Goal: Information Seeking & Learning: Learn about a topic

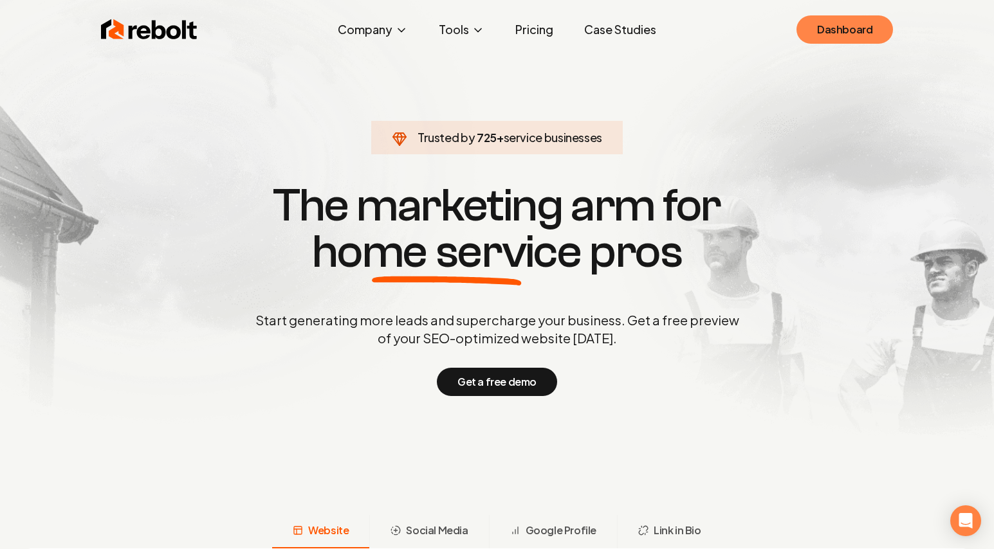
click at [862, 42] on link "Dashboard" at bounding box center [844, 29] width 96 height 28
click at [527, 43] on div "Rebolt Company About Blog Jobs Help Center Tools Google Review QR Code Generato…" at bounding box center [497, 29] width 823 height 39
click at [529, 35] on link "Pricing" at bounding box center [534, 30] width 59 height 26
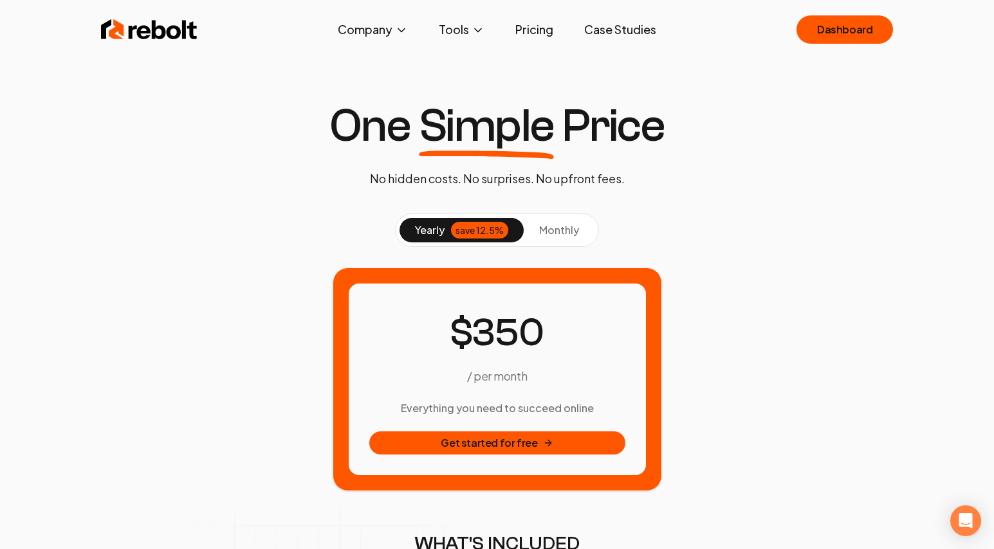
click at [152, 32] on img at bounding box center [149, 30] width 96 height 26
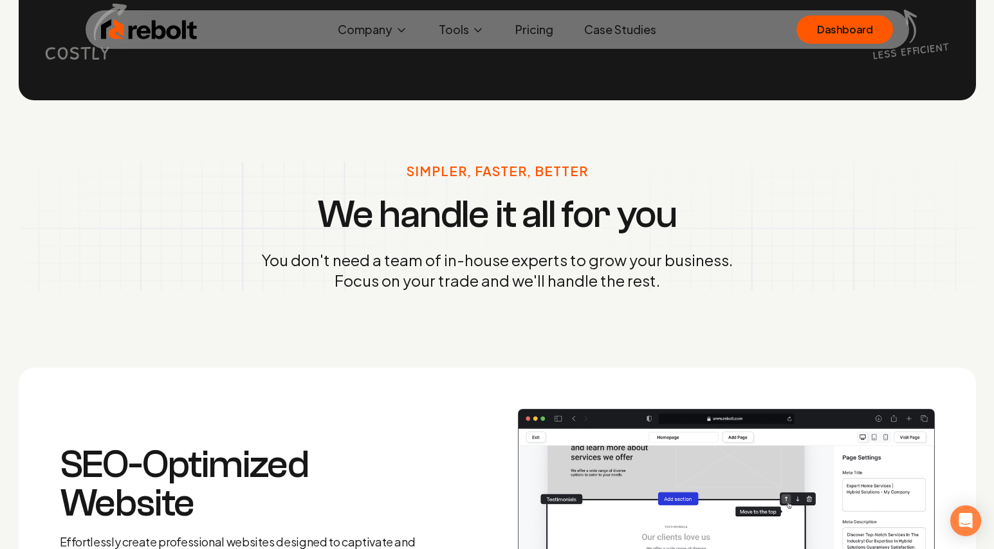
scroll to position [1436, 0]
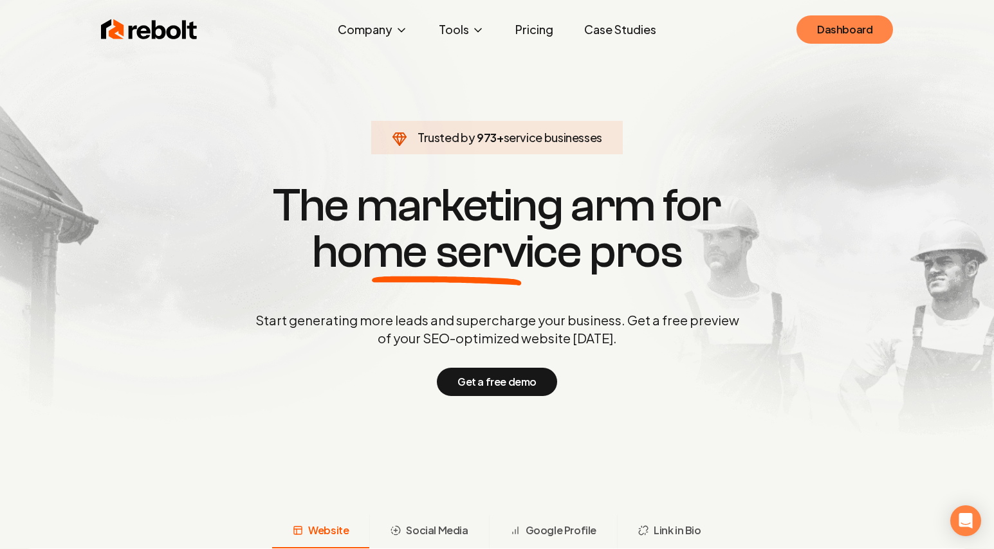
click at [840, 31] on link "Dashboard" at bounding box center [844, 29] width 96 height 28
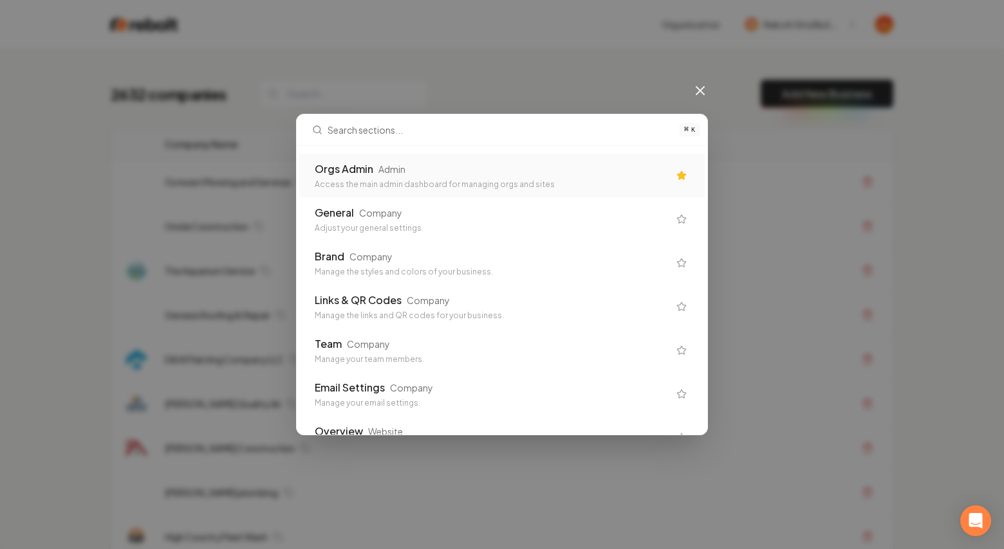
click at [602, 173] on div "Orgs Admin Admin" at bounding box center [492, 168] width 354 height 15
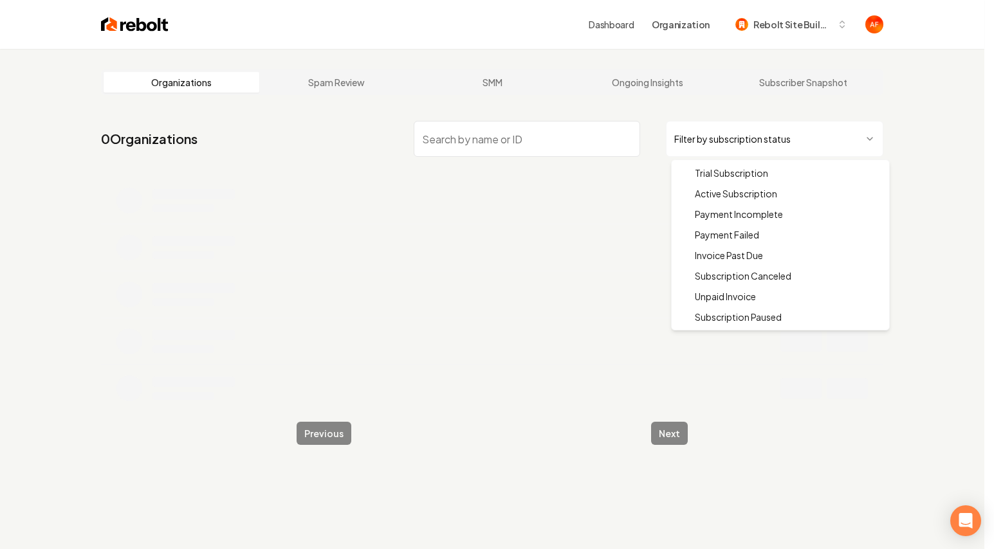
click at [770, 135] on html "Dashboard Organization Rebolt Site Builder Organizations Spam Review SMM Ongoin…" at bounding box center [497, 274] width 994 height 549
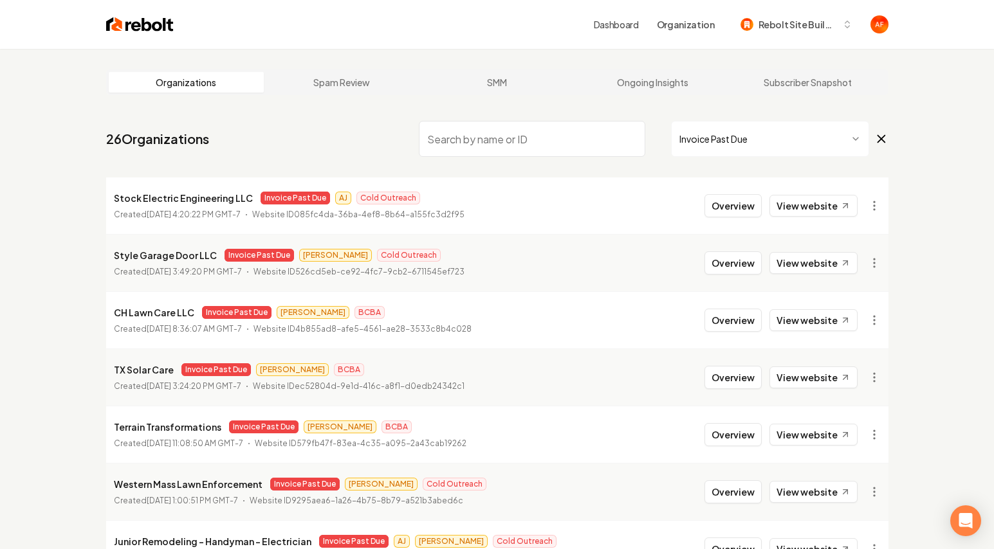
drag, startPoint x: 99, startPoint y: 134, endPoint x: 298, endPoint y: 134, distance: 198.8
click at [294, 135] on main "Organizations Spam Review SMM Ongoing Insights Subscriber Snapshot 26 Organizat…" at bounding box center [497, 426] width 823 height 755
click at [305, 138] on nav "26 Organizations Invoice Past Due" at bounding box center [497, 144] width 782 height 57
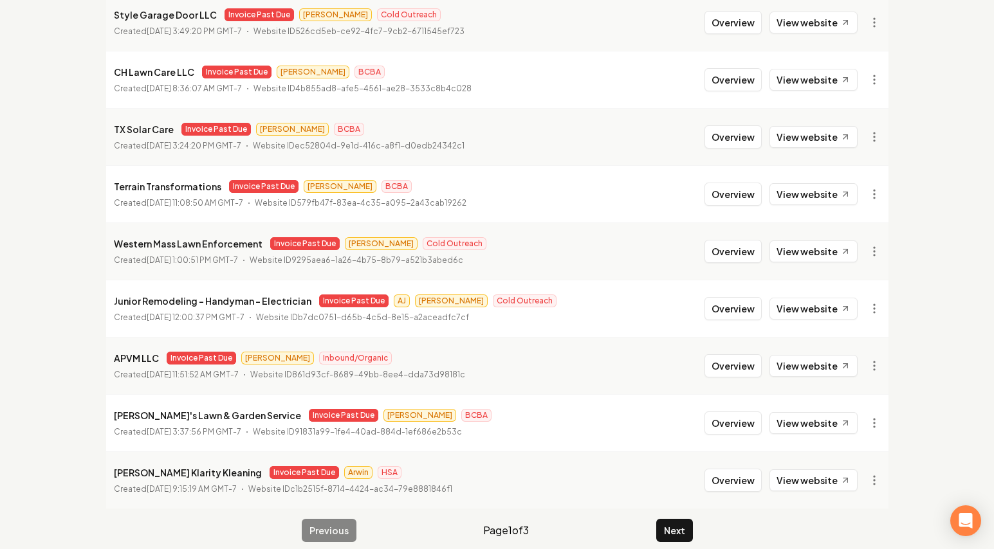
scroll to position [254, 0]
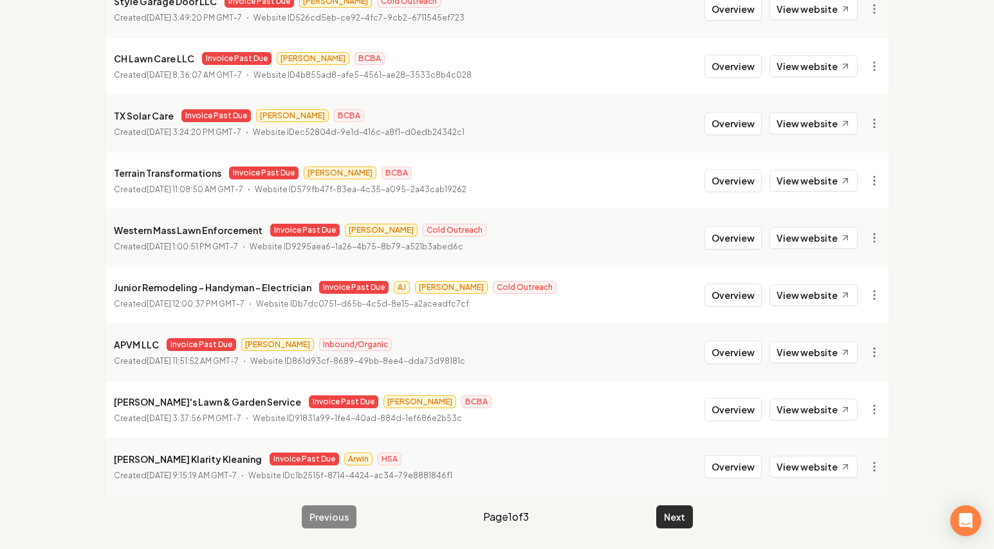
click at [679, 515] on button "Next" at bounding box center [674, 517] width 37 height 23
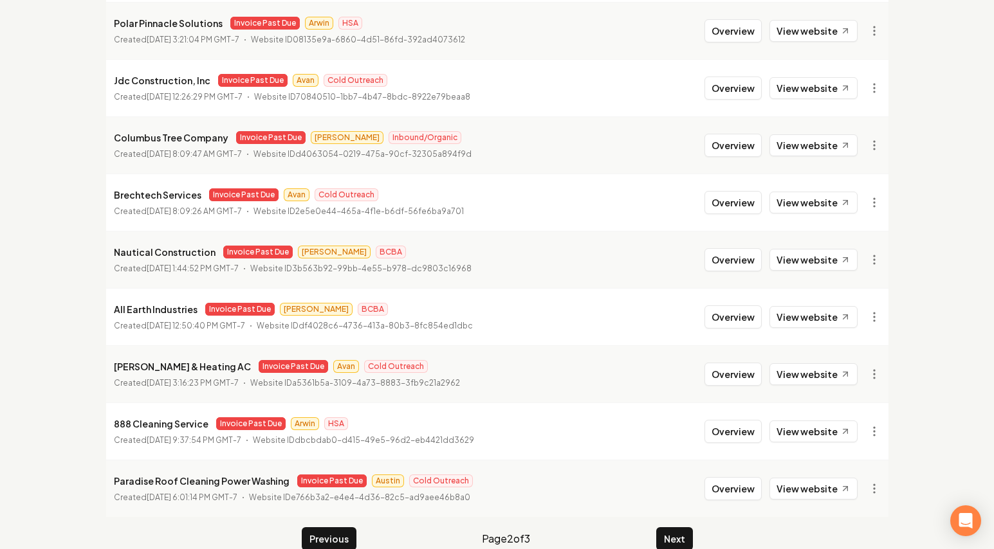
scroll to position [254, 0]
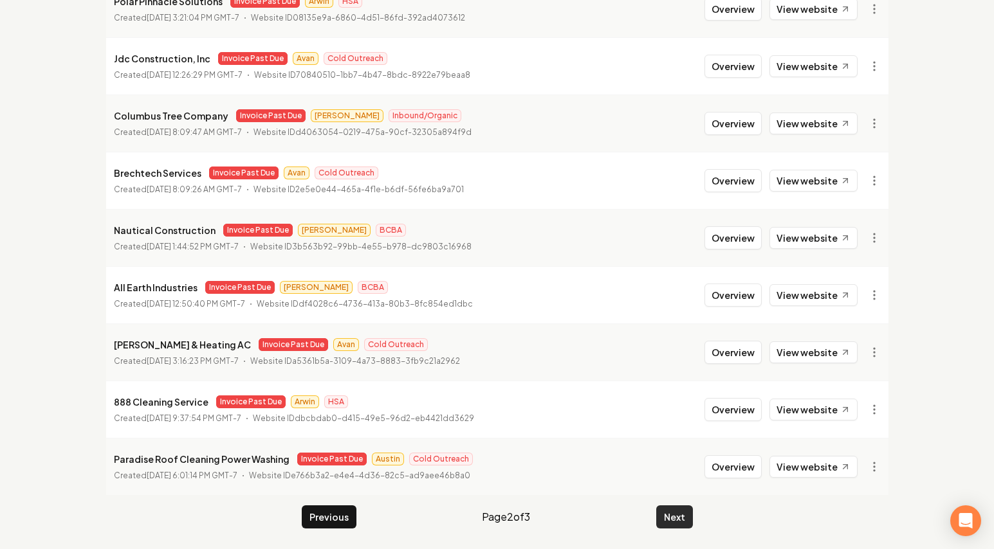
click at [679, 509] on button "Next" at bounding box center [674, 517] width 37 height 23
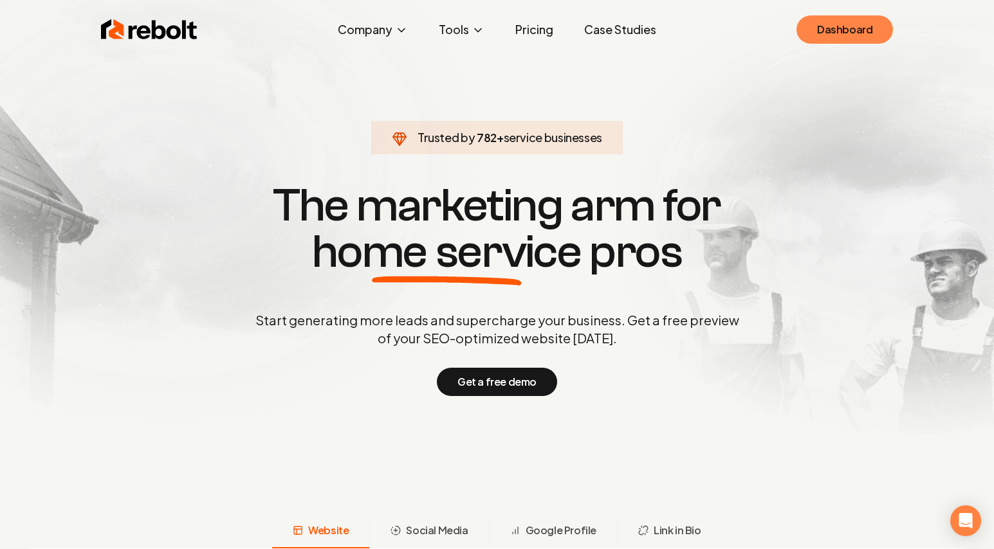
click at [836, 30] on link "Dashboard" at bounding box center [844, 29] width 96 height 28
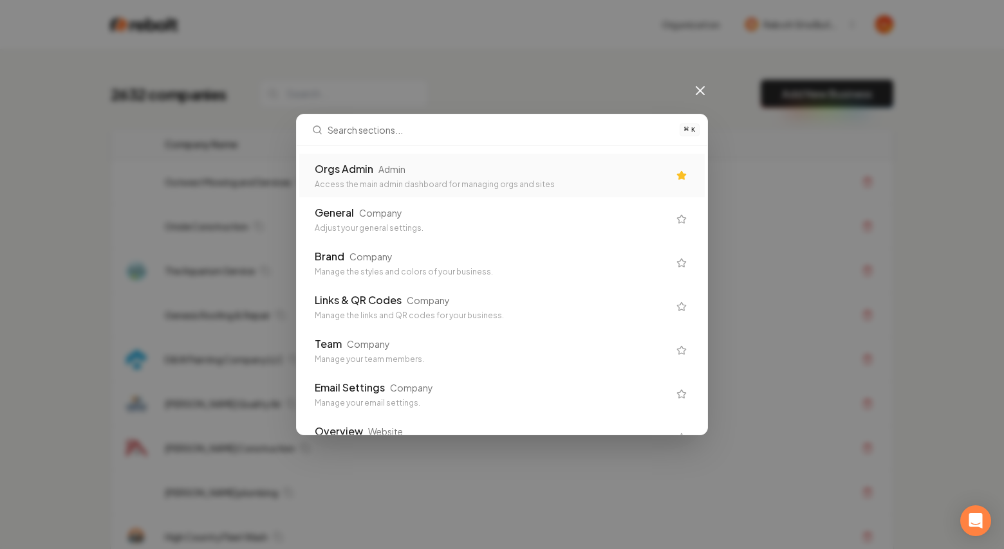
click at [540, 149] on div "Orgs Admin Admin Access the main admin dashboard for managing orgs and sites Ge…" at bounding box center [502, 290] width 410 height 289
click at [525, 167] on div "Orgs Admin Admin" at bounding box center [492, 168] width 354 height 15
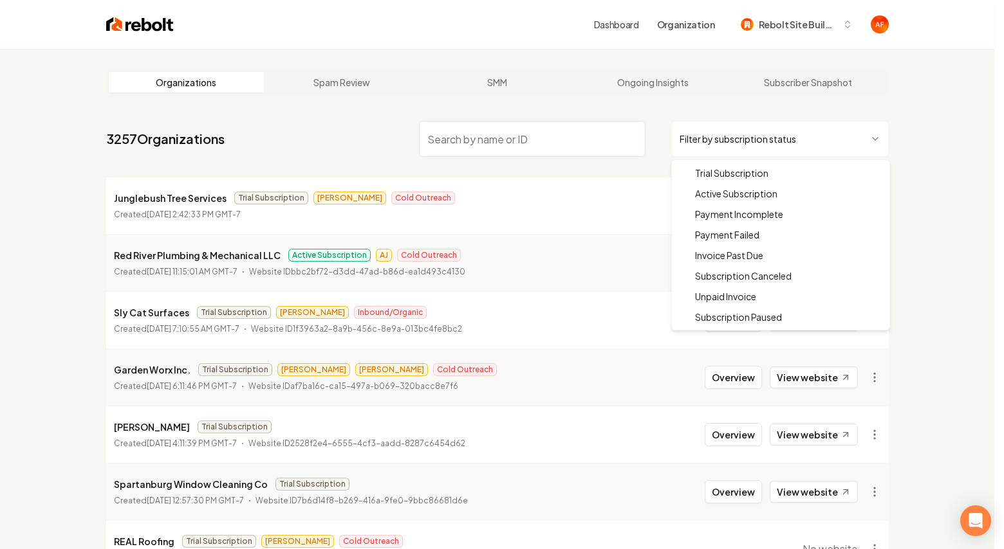
click at [711, 136] on html "Dashboard Organization Rebolt Site Builder Organizations Spam Review SMM Ongoin…" at bounding box center [502, 274] width 1004 height 549
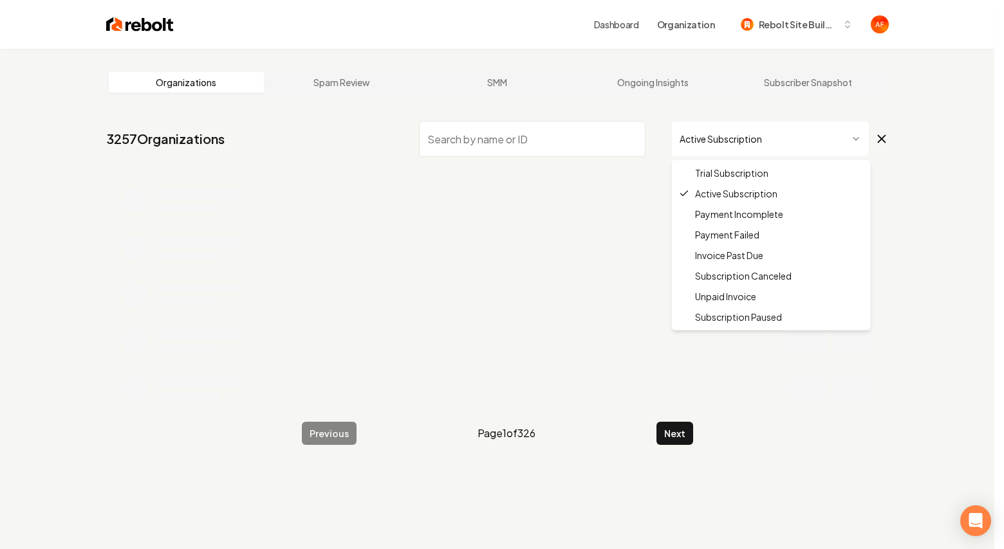
click at [739, 142] on html "Dashboard Organization Rebolt Site Builder Organizations Spam Review SMM Ongoin…" at bounding box center [502, 274] width 1004 height 549
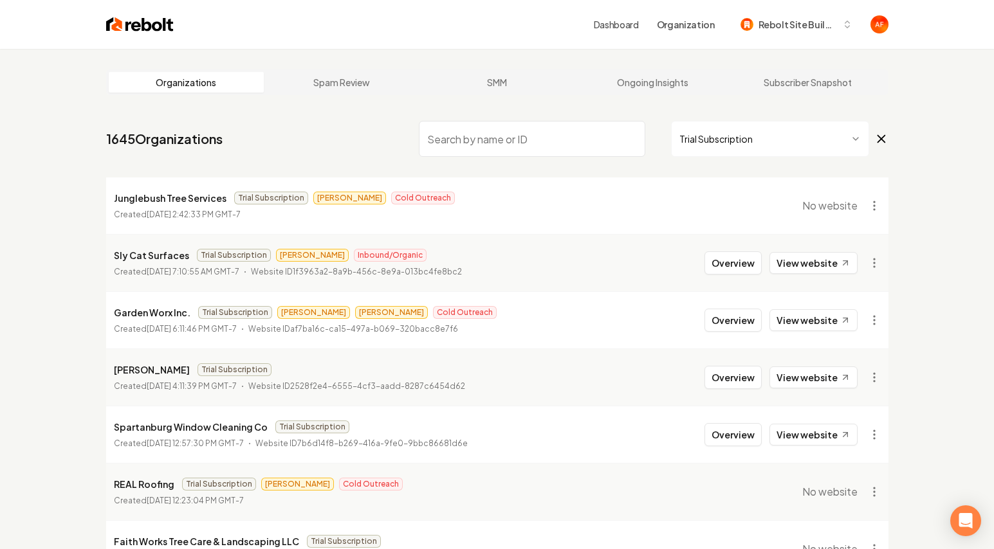
click at [912, 159] on div "Organizations Spam Review SMM Ongoing Insights Subscriber Snapshot 1645 Organiz…" at bounding box center [497, 426] width 994 height 755
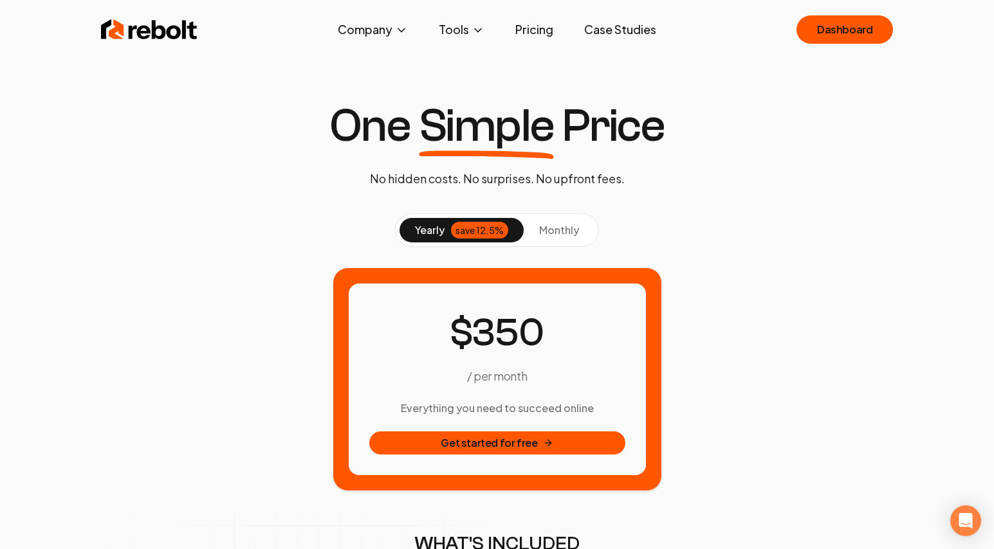
click at [553, 237] on button "monthly" at bounding box center [559, 230] width 71 height 24
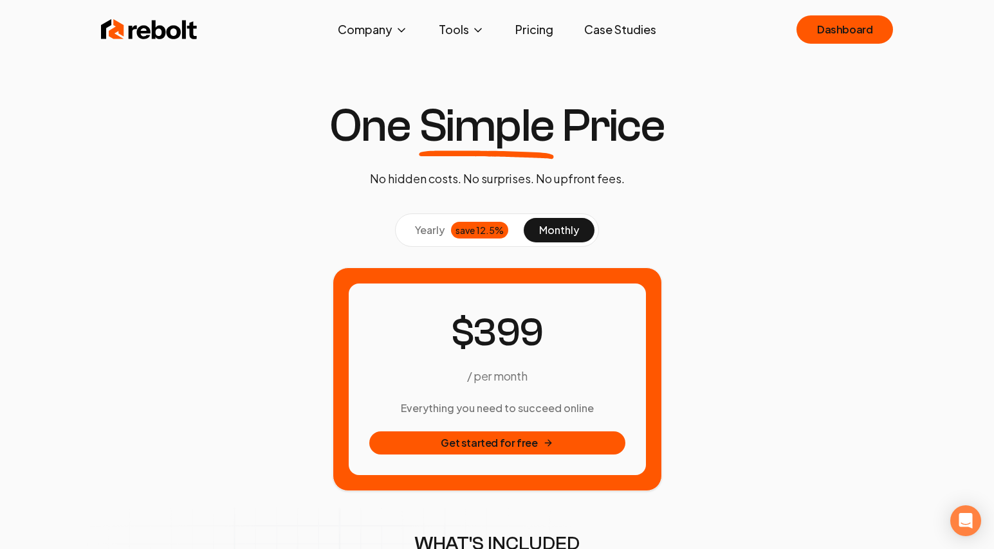
click at [468, 237] on div "save 12.5%" at bounding box center [479, 230] width 57 height 17
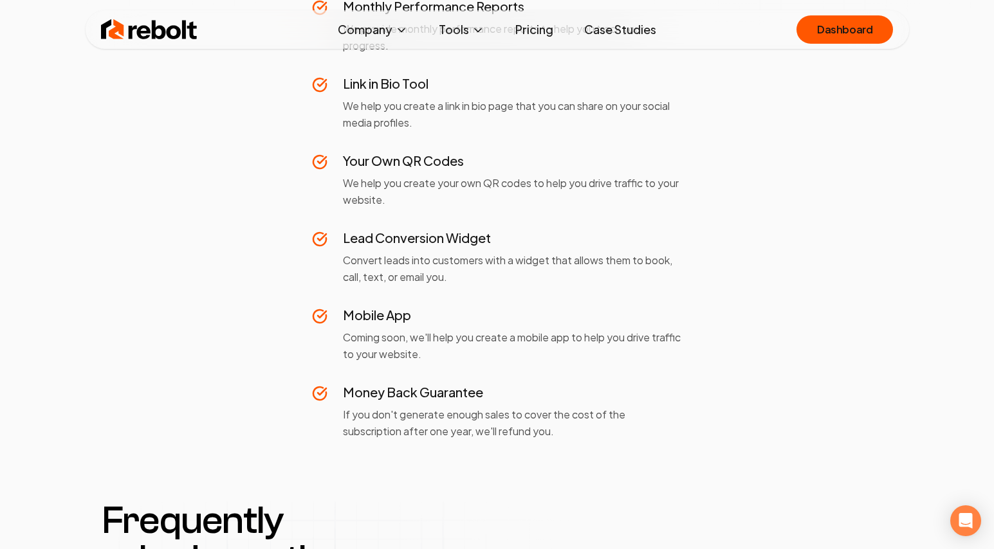
scroll to position [223, 0]
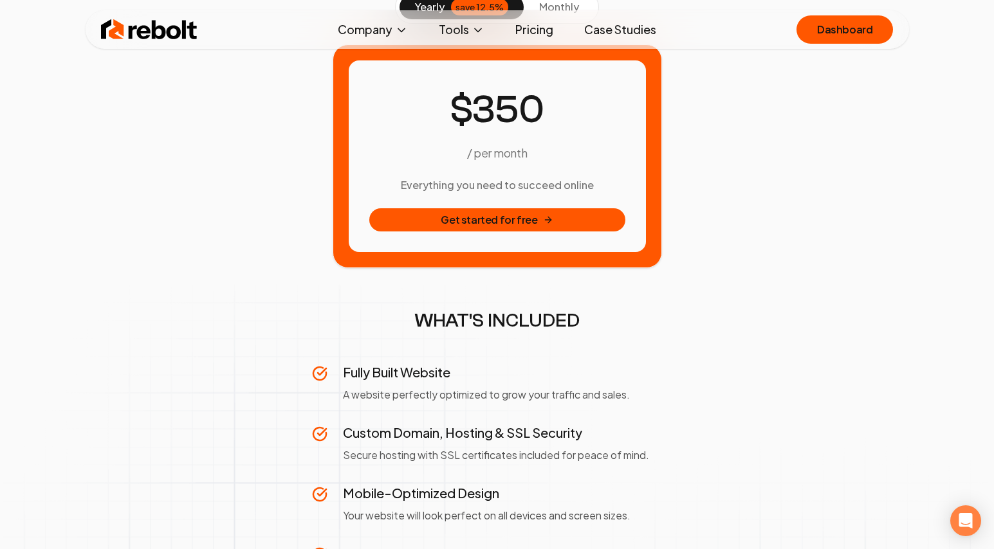
click at [148, 19] on img at bounding box center [149, 30] width 96 height 26
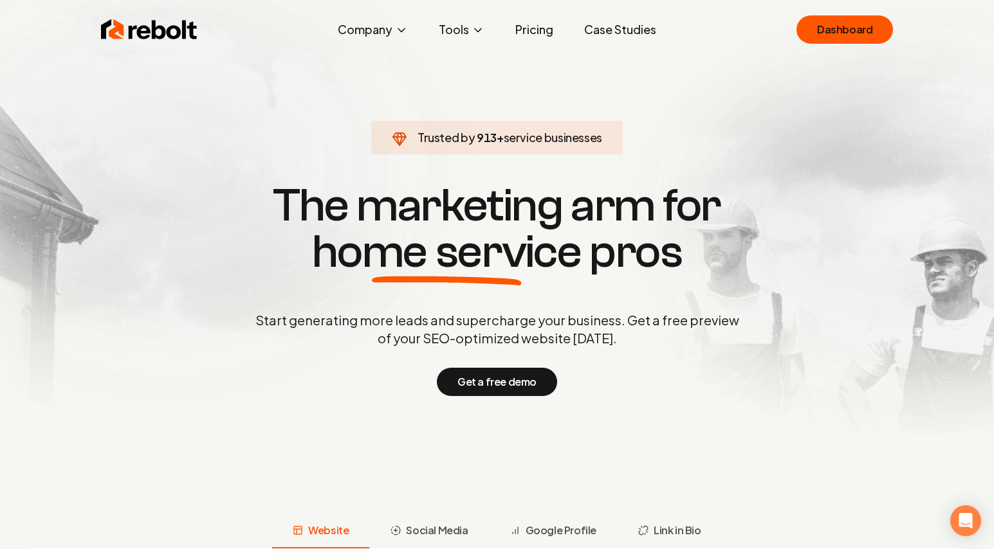
click at [547, 30] on link "Pricing" at bounding box center [534, 30] width 59 height 26
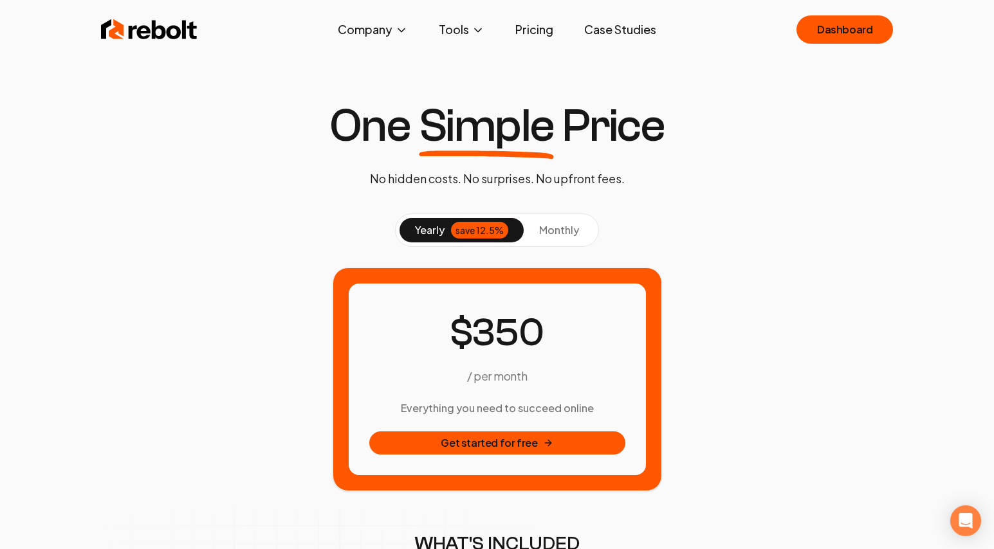
click at [595, 29] on link "Case Studies" at bounding box center [620, 30] width 93 height 26
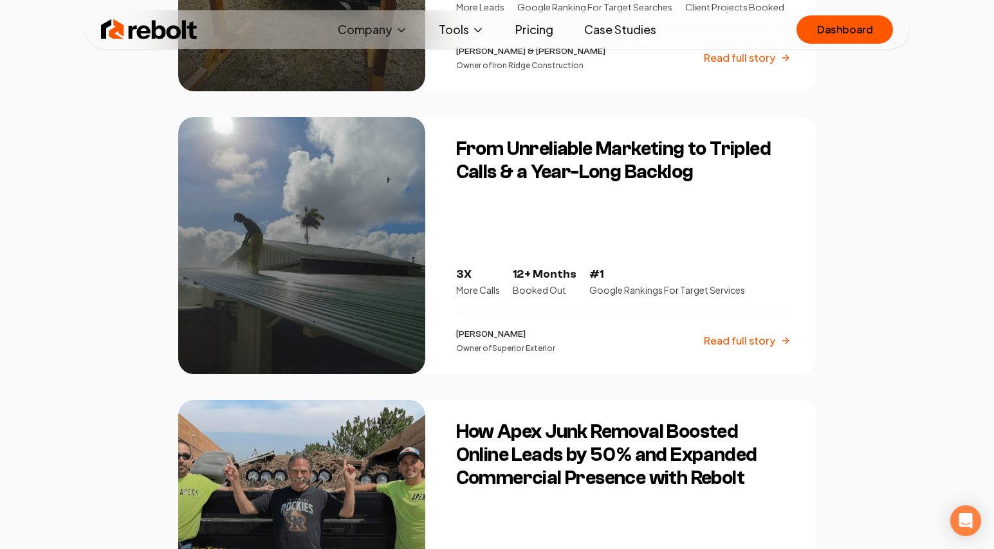
scroll to position [625, 0]
